Goal: Entertainment & Leisure: Consume media (video, audio)

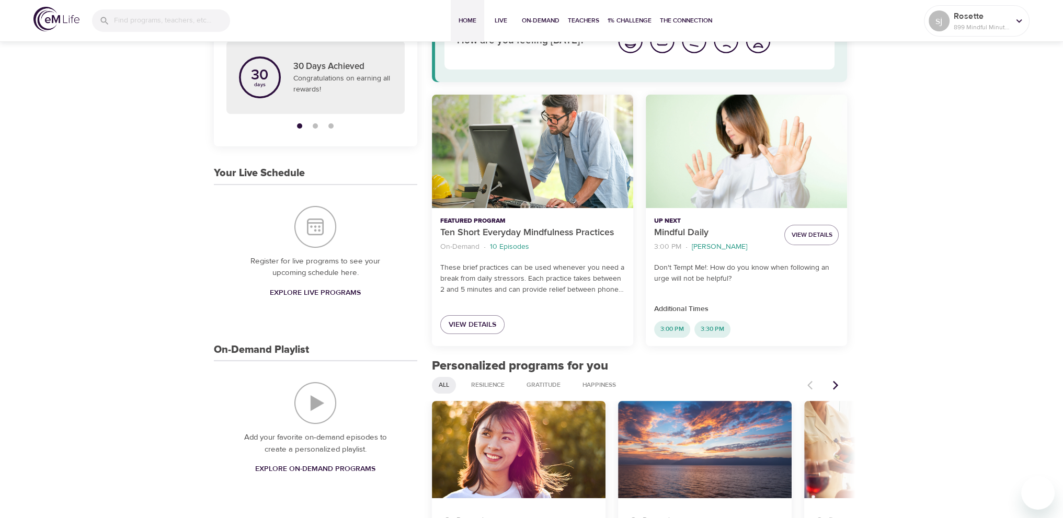
scroll to position [209, 0]
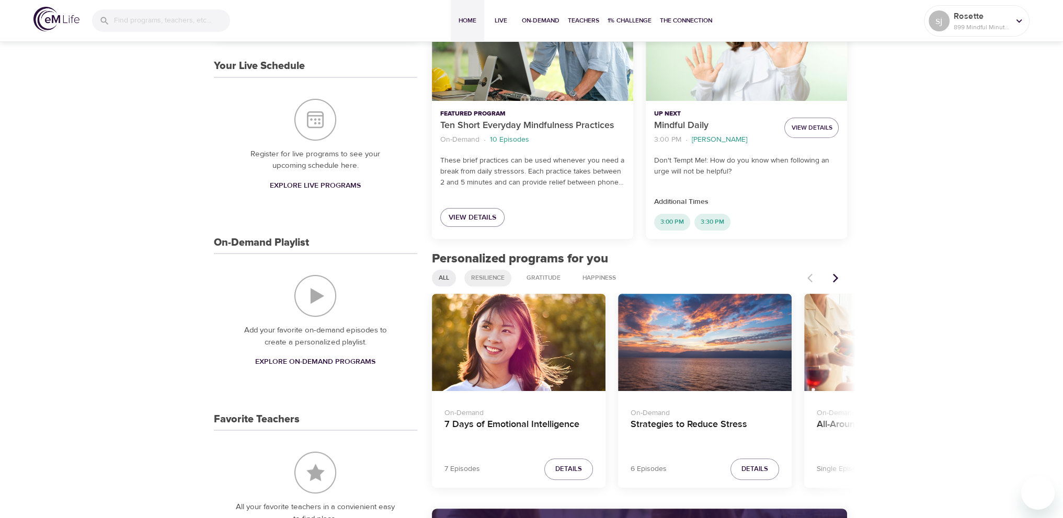
click at [502, 274] on span "Resilience" at bounding box center [488, 278] width 46 height 9
click at [494, 276] on span "Resilience" at bounding box center [488, 278] width 46 height 9
click at [834, 275] on icon "Next items" at bounding box center [835, 278] width 10 height 10
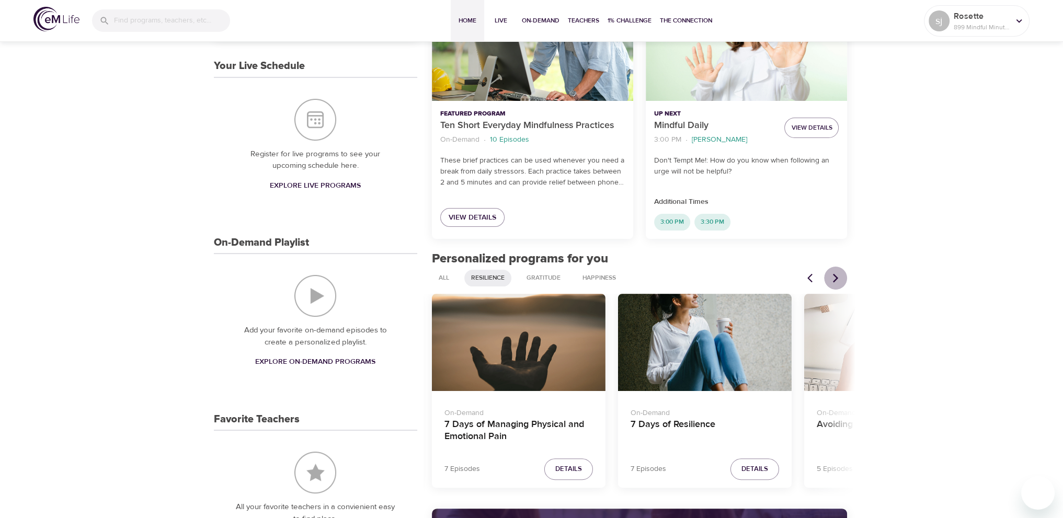
click at [835, 277] on icon "Next items" at bounding box center [835, 278] width 10 height 10
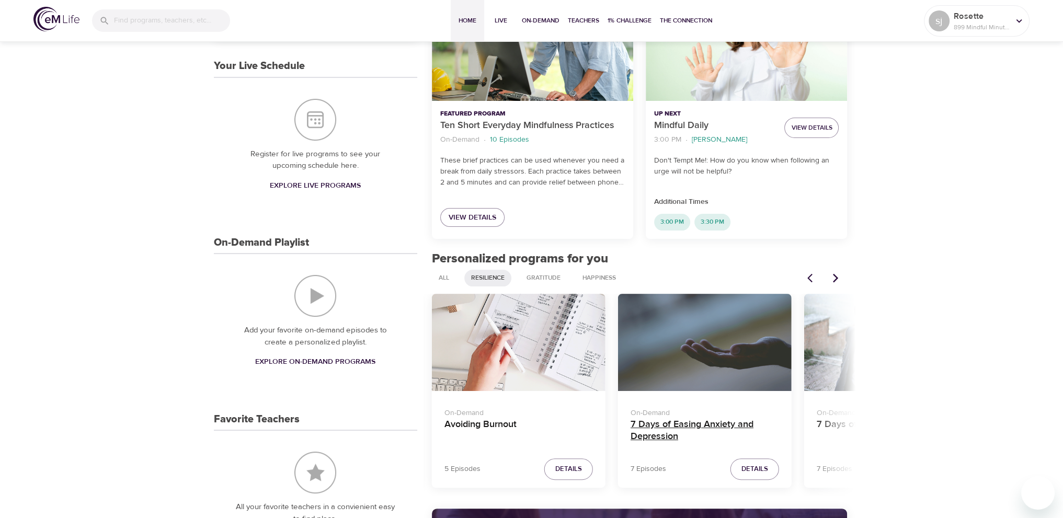
click at [746, 425] on h4 "7 Days of Easing Anxiety and Depression" at bounding box center [705, 431] width 149 height 25
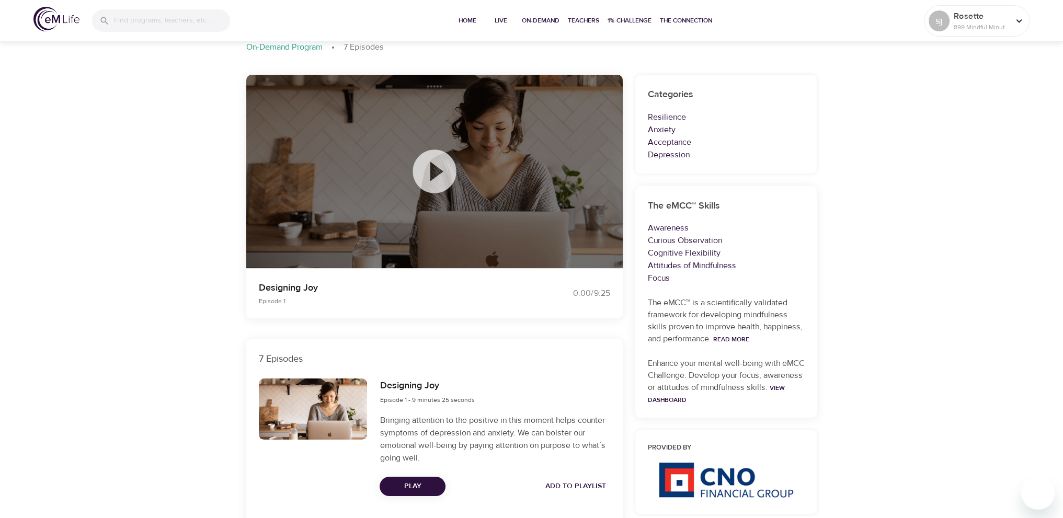
scroll to position [209, 0]
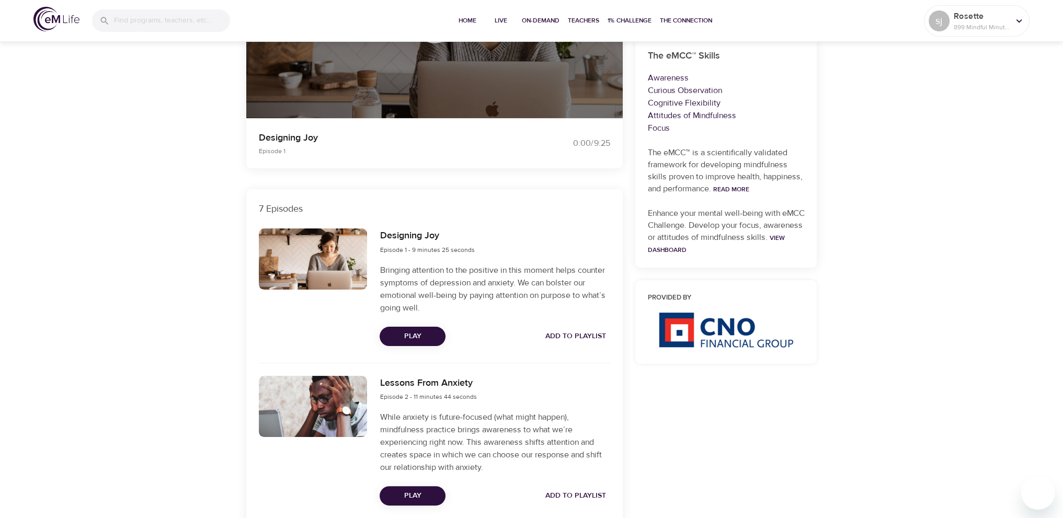
click at [435, 331] on span "Play" at bounding box center [412, 336] width 49 height 13
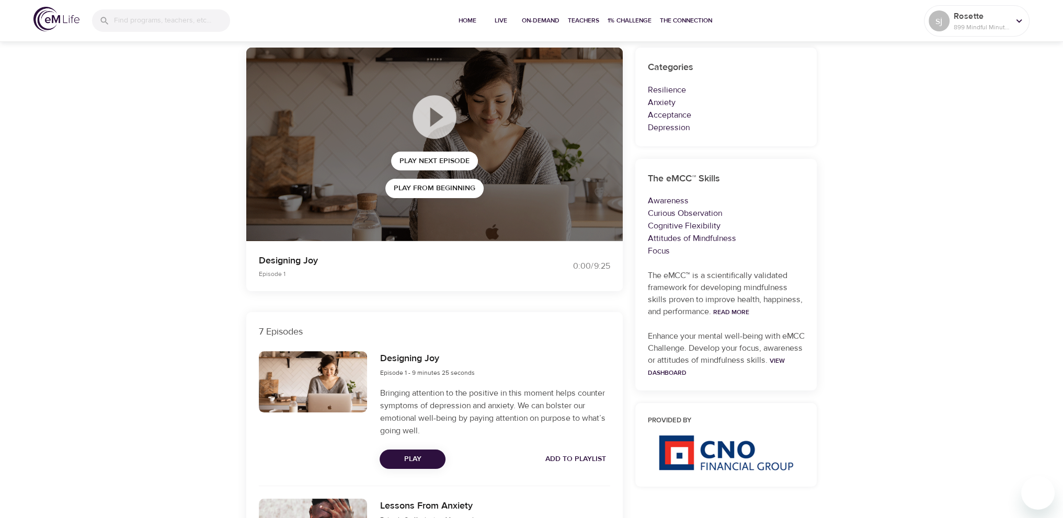
scroll to position [0, 0]
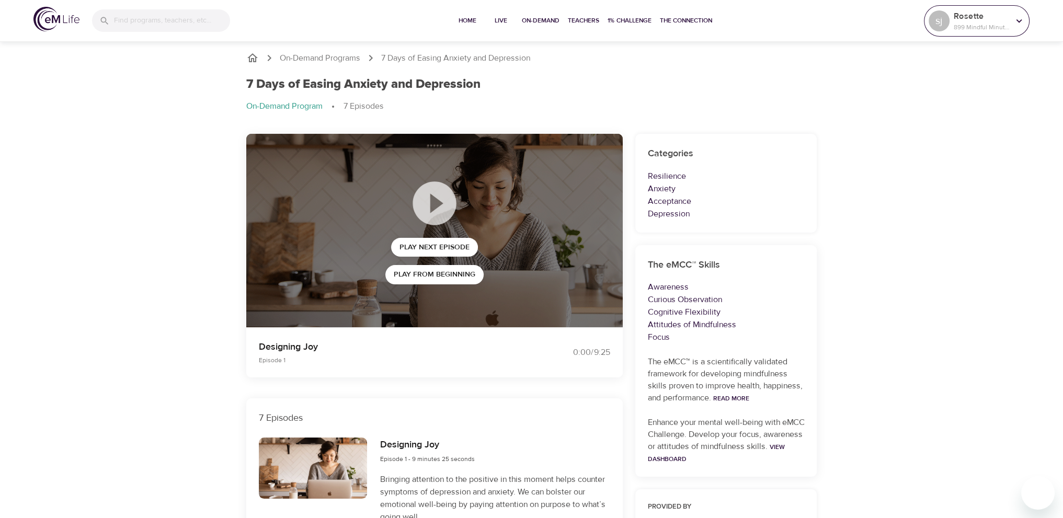
click at [985, 26] on p "899 Mindful Minutes" at bounding box center [981, 26] width 55 height 9
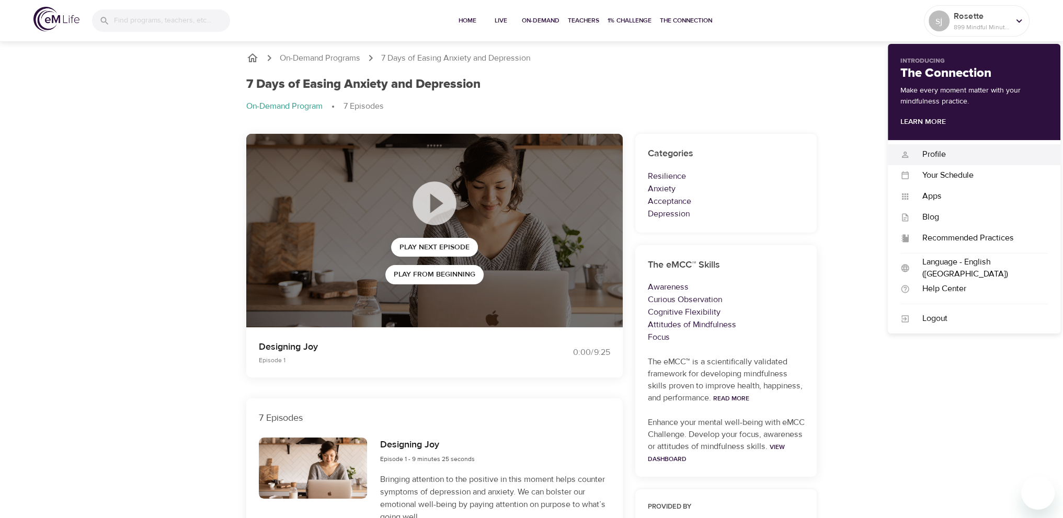
click at [954, 149] on div "Profile" at bounding box center [979, 155] width 138 height 12
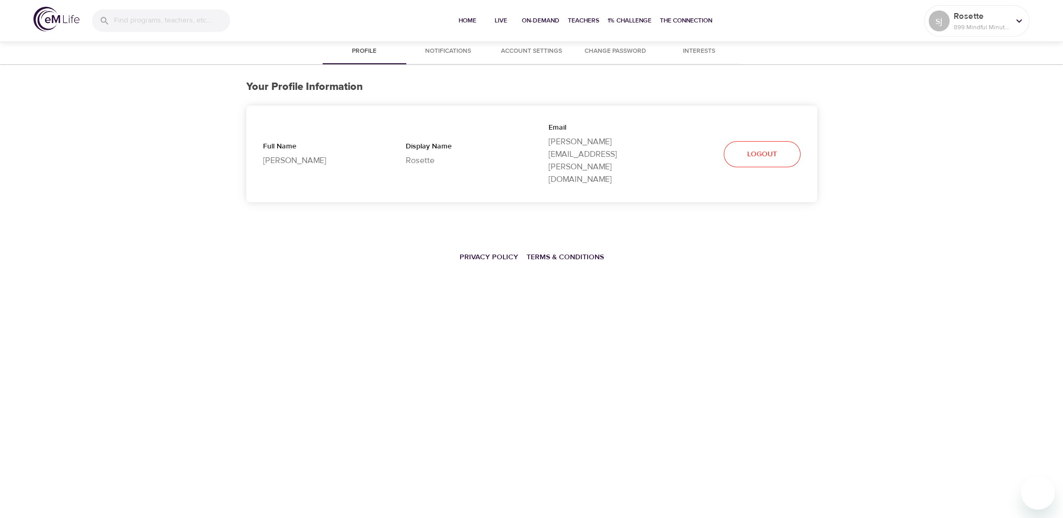
select select "10"
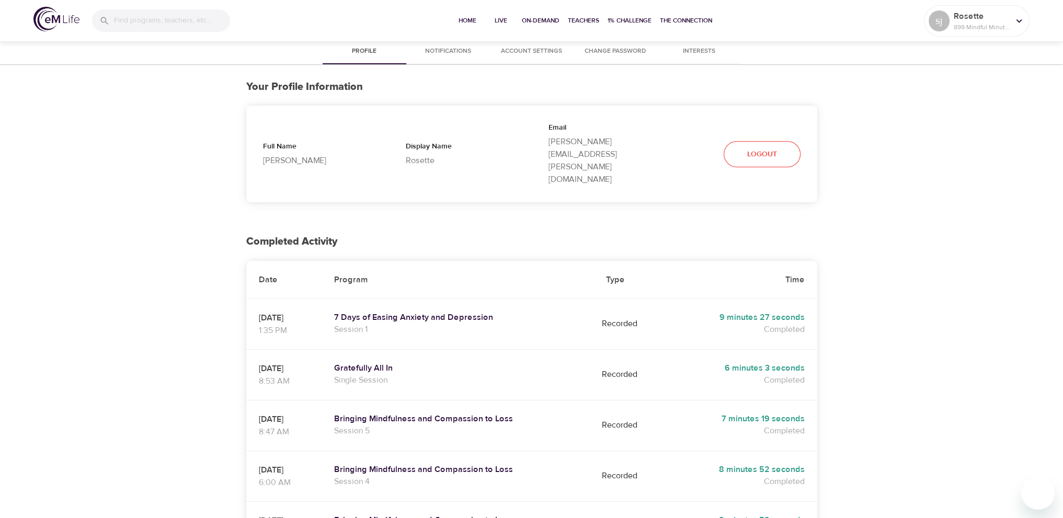
scroll to position [52, 0]
